Goal: Obtain resource: Obtain resource

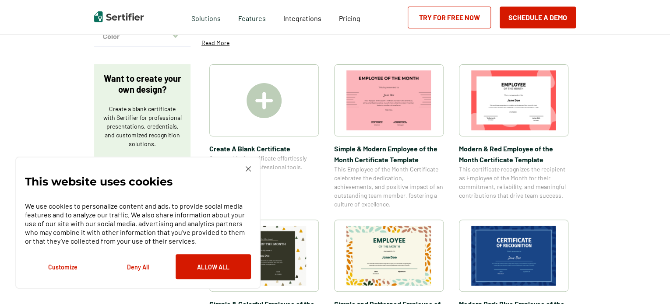
scroll to position [131, 0]
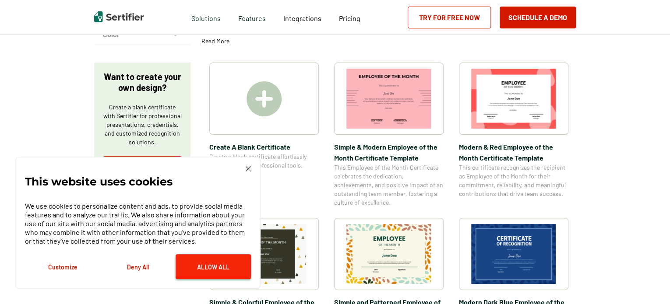
click at [204, 265] on button "Allow All" at bounding box center [213, 266] width 75 height 25
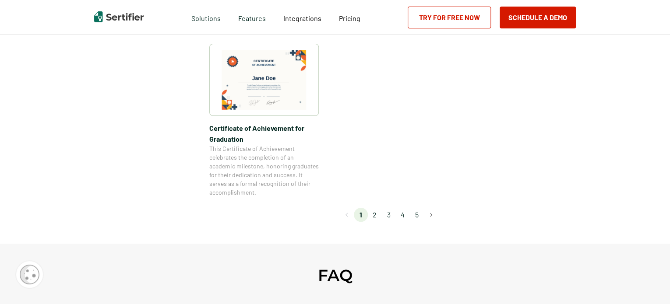
scroll to position [876, 0]
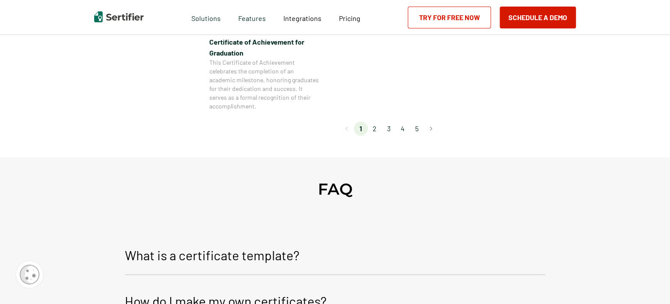
click at [375, 129] on li "2" at bounding box center [375, 129] width 14 height 14
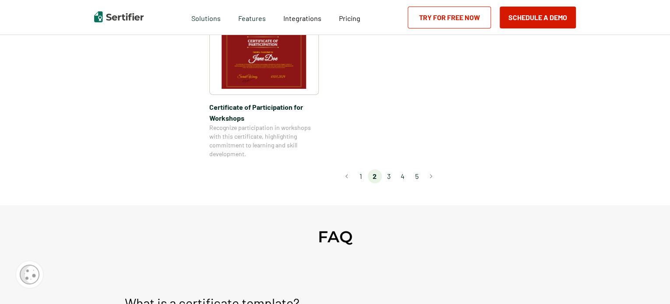
scroll to position [832, 0]
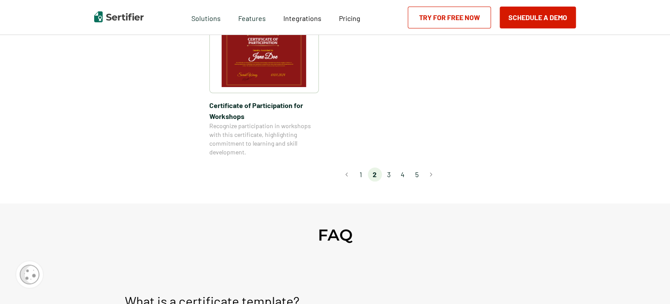
click at [390, 168] on li "3" at bounding box center [389, 175] width 14 height 14
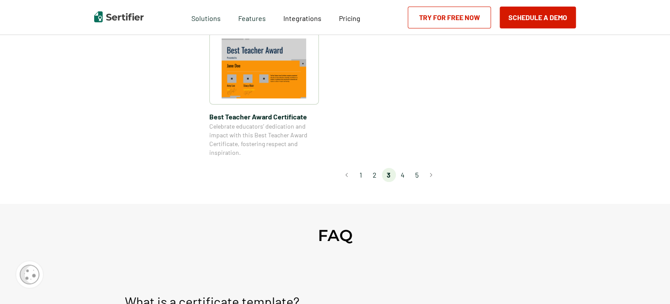
scroll to position [744, 0]
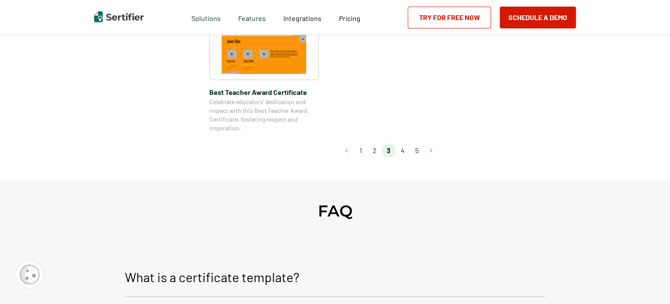
click at [402, 148] on li "4" at bounding box center [403, 151] width 14 height 14
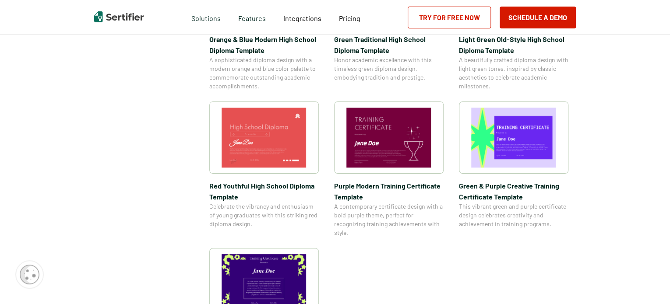
scroll to position [525, 0]
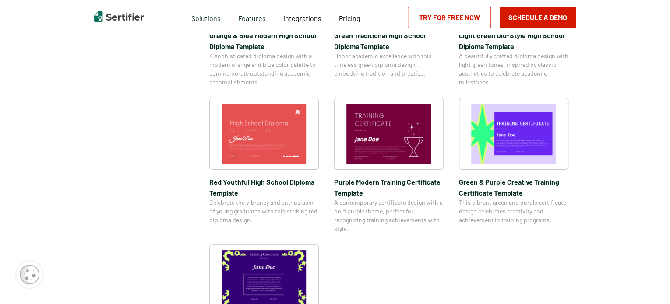
click at [373, 141] on img at bounding box center [388, 134] width 85 height 60
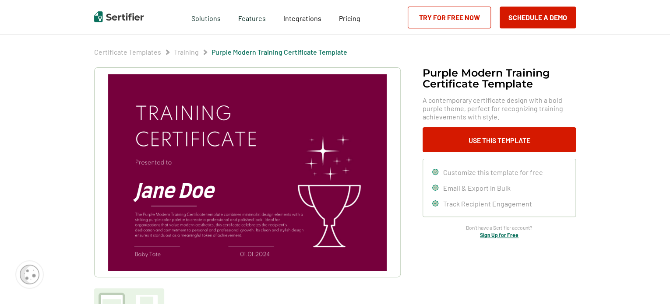
scroll to position [44, 0]
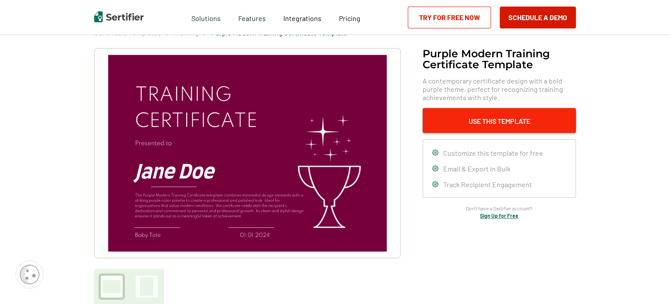
click at [542, 121] on button "Use This Template" at bounding box center [499, 120] width 153 height 25
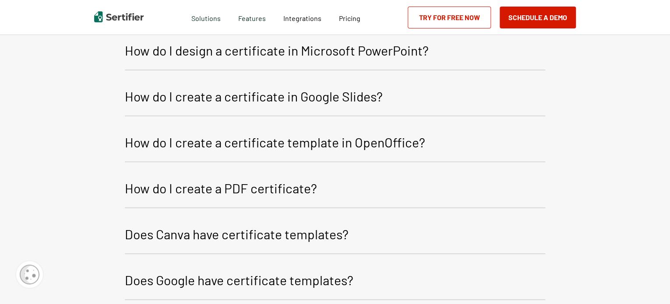
scroll to position [1219, 0]
